Goal: Complete application form

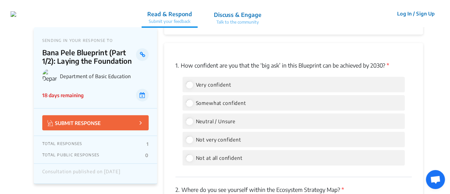
scroll to position [1005, 0]
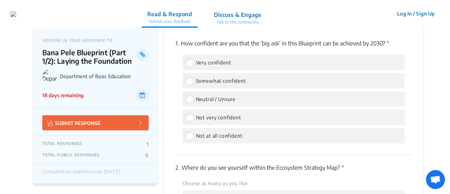
click at [222, 84] on span "Somewhat confident" at bounding box center [221, 81] width 50 height 6
click at [192, 84] on input "Somewhat confident" at bounding box center [189, 81] width 6 height 6
radio input "true"
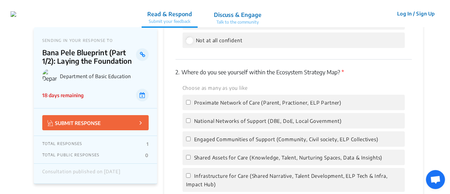
scroll to position [1111, 0]
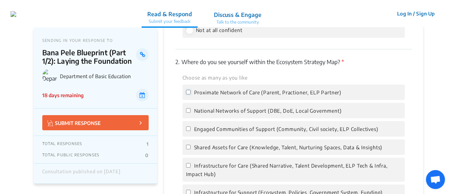
click at [187, 92] on input "Proximate Network of Care (Parent, Practioner, ELP Partner)" at bounding box center [188, 92] width 5 height 5
checkbox input "true"
click at [189, 110] on input "National Networks of Support (DBE, DoE, Local Government)" at bounding box center [188, 110] width 5 height 5
checkbox input "true"
click at [190, 90] on input "Proximate Network of Care (Parent, Practioner, ELP Partner)" at bounding box center [188, 92] width 5 height 5
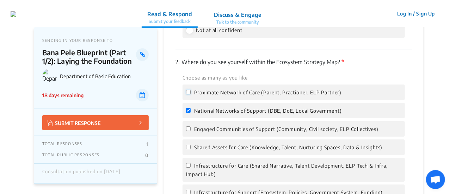
checkbox input "false"
click at [187, 111] on input "National Networks of Support (DBE, DoE, Local Government)" at bounding box center [188, 110] width 5 height 5
checkbox input "false"
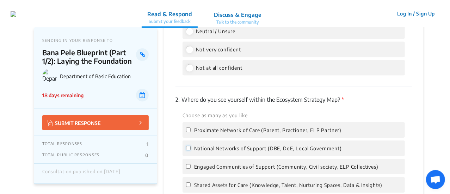
scroll to position [1076, 0]
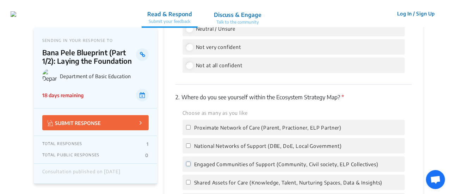
click at [190, 165] on input "Engaged Communities of Support (Community, Civil society, ELP Collectives)" at bounding box center [188, 164] width 5 height 5
checkbox input "true"
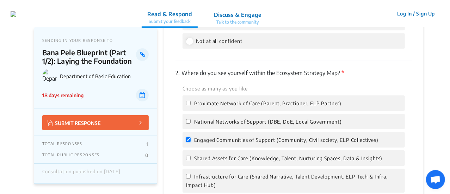
scroll to position [1111, 0]
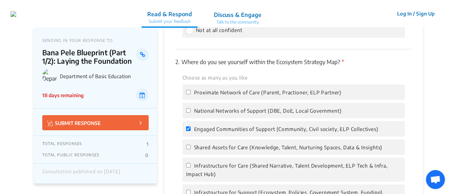
click at [196, 148] on span "Shared Assets for Care (Knowledge, Talent, Nurturing Spaces, Data & Insights)" at bounding box center [288, 147] width 188 height 6
click at [191, 148] on input "Shared Assets for Care (Knowledge, Talent, Nurturing Spaces, Data & Insights)" at bounding box center [188, 147] width 5 height 5
checkbox input "true"
click at [203, 169] on label "Infrastructure for Care (Shared Narrative, Talent Development, ELP Tech & Infra…" at bounding box center [293, 169] width 215 height 17
click at [191, 168] on input "Infrastructure for Care (Shared Narrative, Talent Development, ELP Tech & Infra…" at bounding box center [188, 165] width 5 height 5
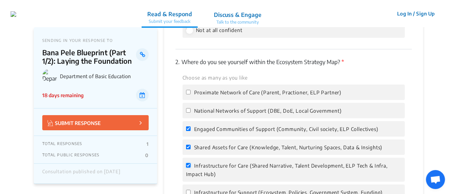
checkbox input "true"
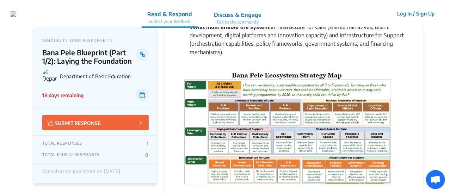
scroll to position [547, 0]
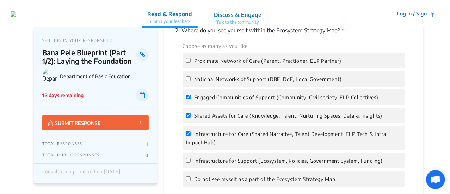
scroll to position [1146, 0]
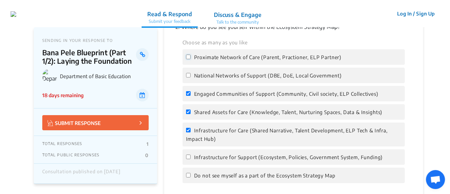
click at [187, 56] on input "Proximate Network of Care (Parent, Practioner, ELP Partner)" at bounding box center [188, 57] width 5 height 5
checkbox input "true"
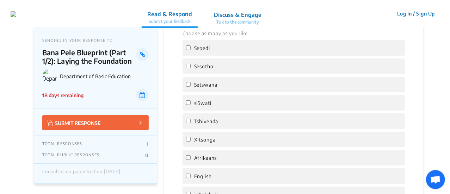
scroll to position [1358, 0]
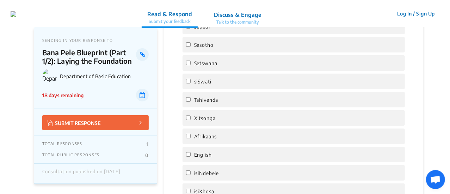
click at [185, 156] on div "English" at bounding box center [294, 155] width 222 height 16
click at [189, 137] on input "Afrikaans" at bounding box center [188, 136] width 5 height 5
checkbox input "true"
click at [187, 154] on input "English" at bounding box center [188, 154] width 5 height 5
checkbox input "true"
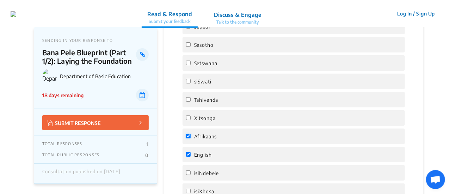
click at [188, 137] on input "Afrikaans" at bounding box center [188, 136] width 5 height 5
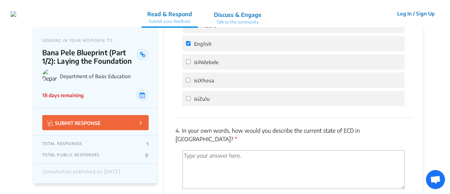
scroll to position [1428, 0]
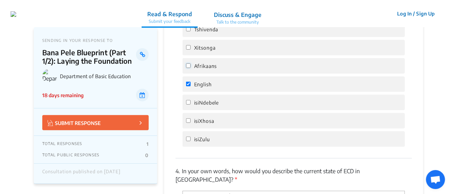
click at [188, 66] on input "Afrikaans" at bounding box center [188, 65] width 5 height 5
checkbox input "true"
click at [189, 120] on input "isiXhosa" at bounding box center [188, 120] width 5 height 5
checkbox input "true"
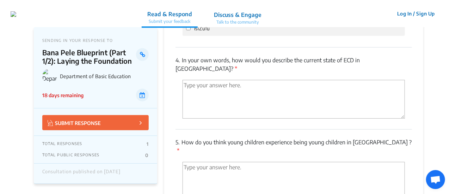
scroll to position [1534, 0]
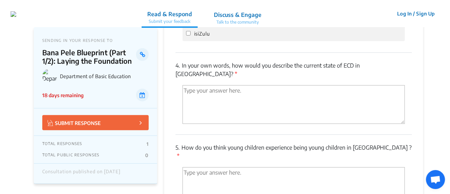
click at [224, 88] on textarea "'Type your answer here.' | translate" at bounding box center [294, 104] width 222 height 39
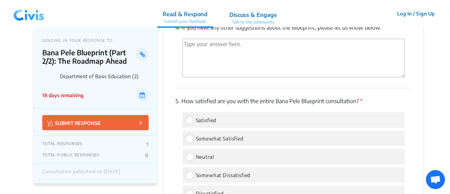
scroll to position [1550, 0]
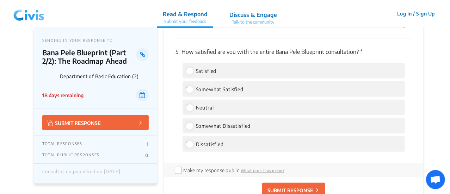
click at [207, 92] on label "Somewhat Satisfied" at bounding box center [214, 89] width 57 height 8
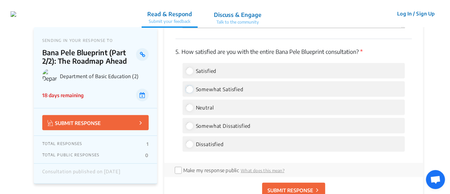
click at [192, 92] on input "Somewhat Satisfied" at bounding box center [189, 89] width 6 height 6
radio input "true"
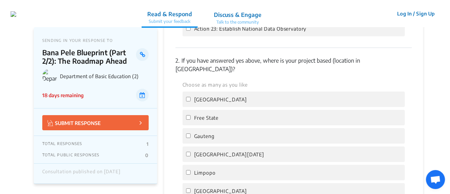
scroll to position [1163, 0]
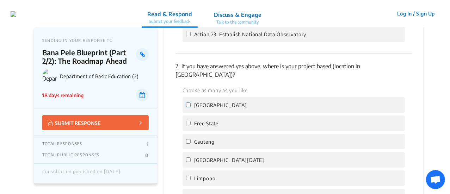
click at [186, 104] on input "[GEOGRAPHIC_DATA]" at bounding box center [188, 105] width 5 height 5
checkbox input "true"
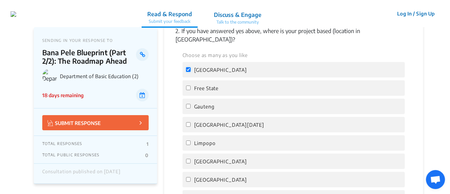
scroll to position [1233, 0]
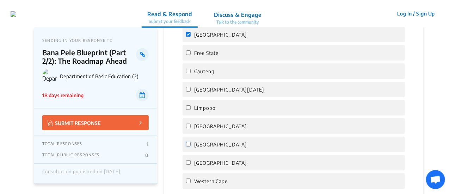
click at [186, 143] on input "[GEOGRAPHIC_DATA]" at bounding box center [188, 144] width 5 height 5
checkbox input "true"
click at [186, 168] on div "[GEOGRAPHIC_DATA]" at bounding box center [294, 163] width 222 height 16
click at [188, 165] on input "[GEOGRAPHIC_DATA]" at bounding box center [188, 162] width 5 height 5
checkbox input "true"
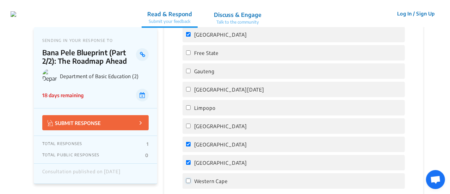
click at [187, 182] on input "Western Cape" at bounding box center [188, 181] width 5 height 5
checkbox input "true"
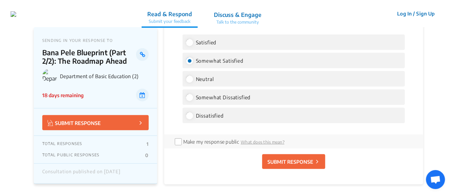
scroll to position [1656, 0]
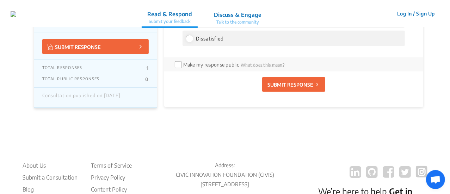
click at [293, 85] on p "SUBMIT RESPONSE" at bounding box center [290, 84] width 46 height 7
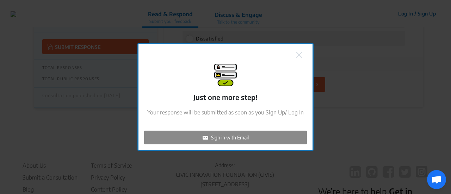
checkbox input "false"
click at [302, 53] on button at bounding box center [299, 54] width 10 height 9
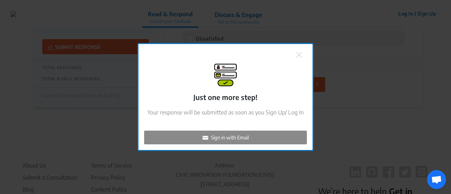
click at [298, 55] on img at bounding box center [299, 55] width 6 height 6
